Goal: Navigation & Orientation: Go to known website

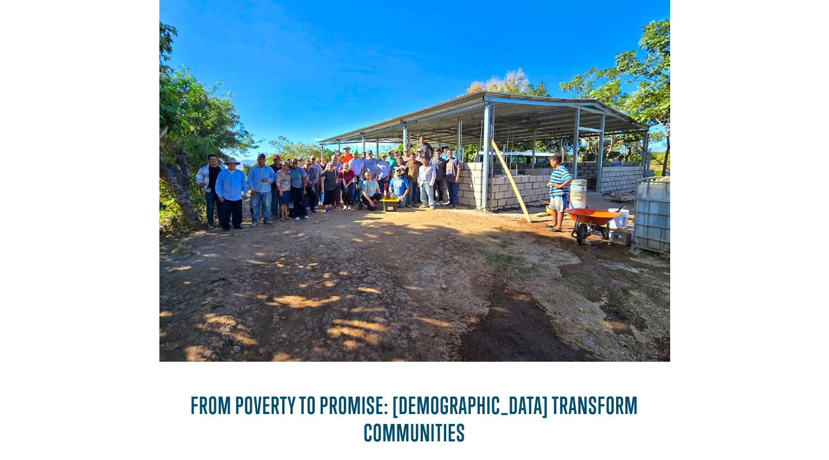
scroll to position [213, 0]
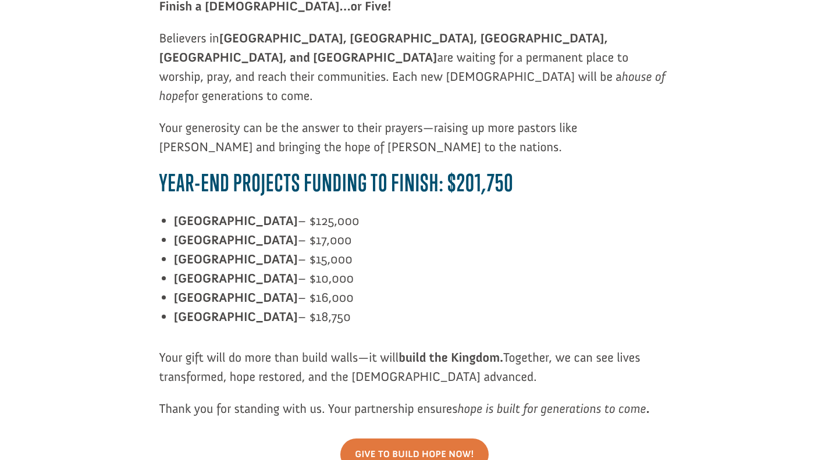
scroll to position [1261, 0]
